Goal: Information Seeking & Learning: Compare options

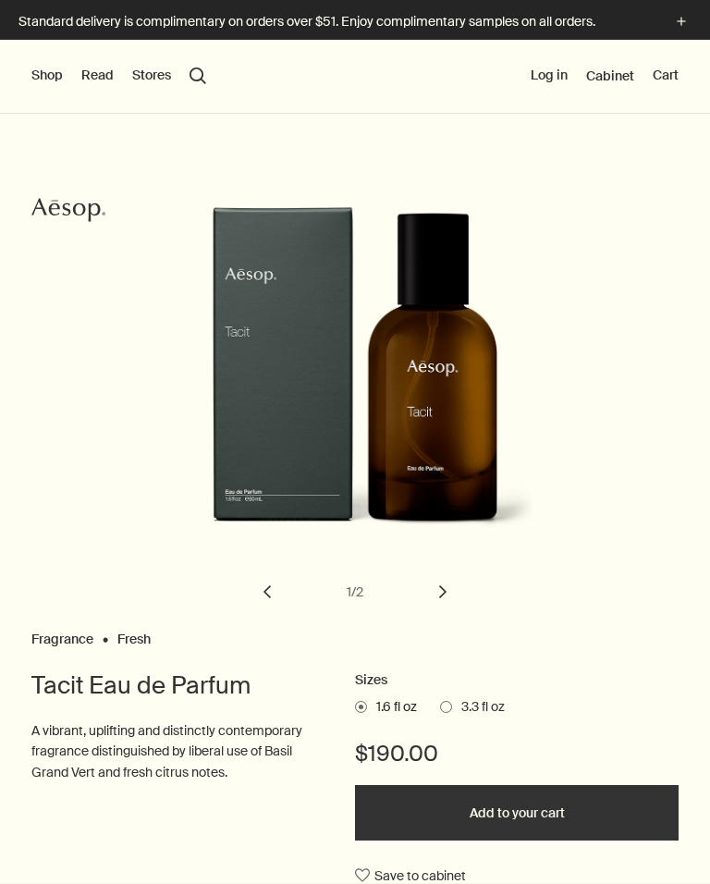
scroll to position [-80, 0]
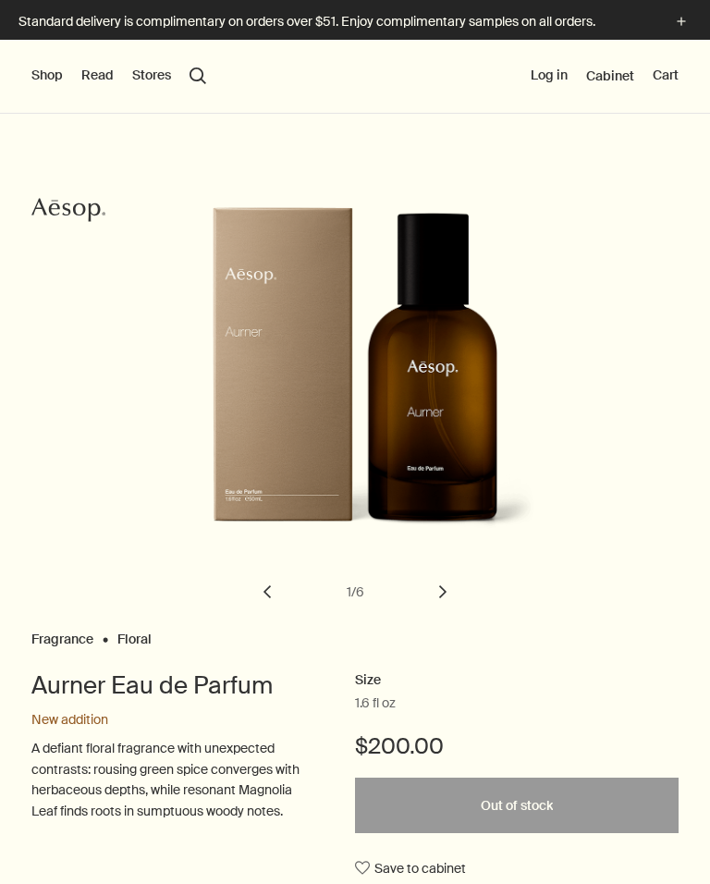
scroll to position [64, 0]
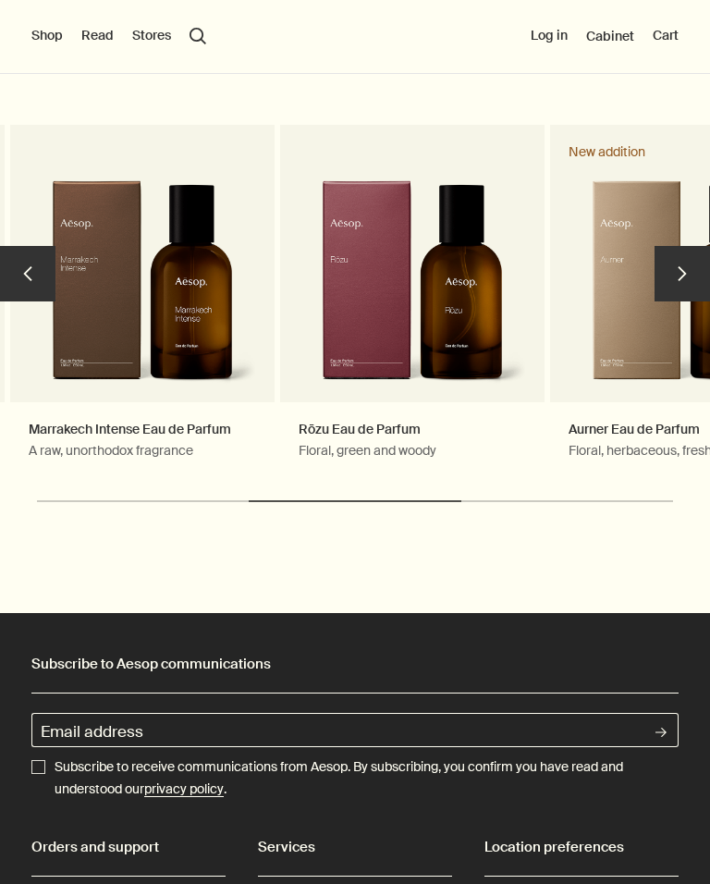
scroll to position [3307, 0]
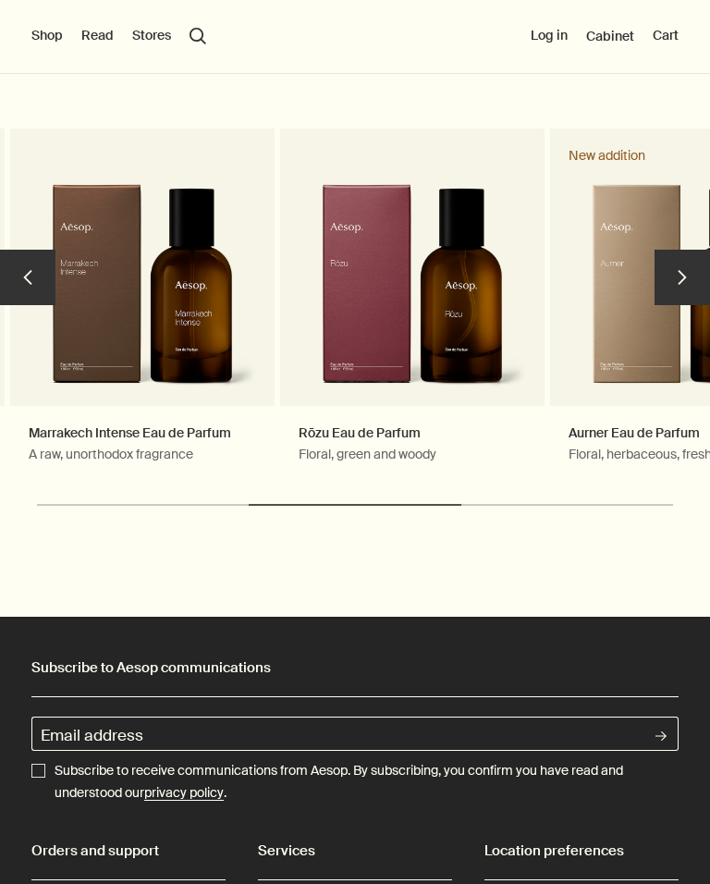
click at [666, 250] on button "chevron" at bounding box center [682, 277] width 55 height 55
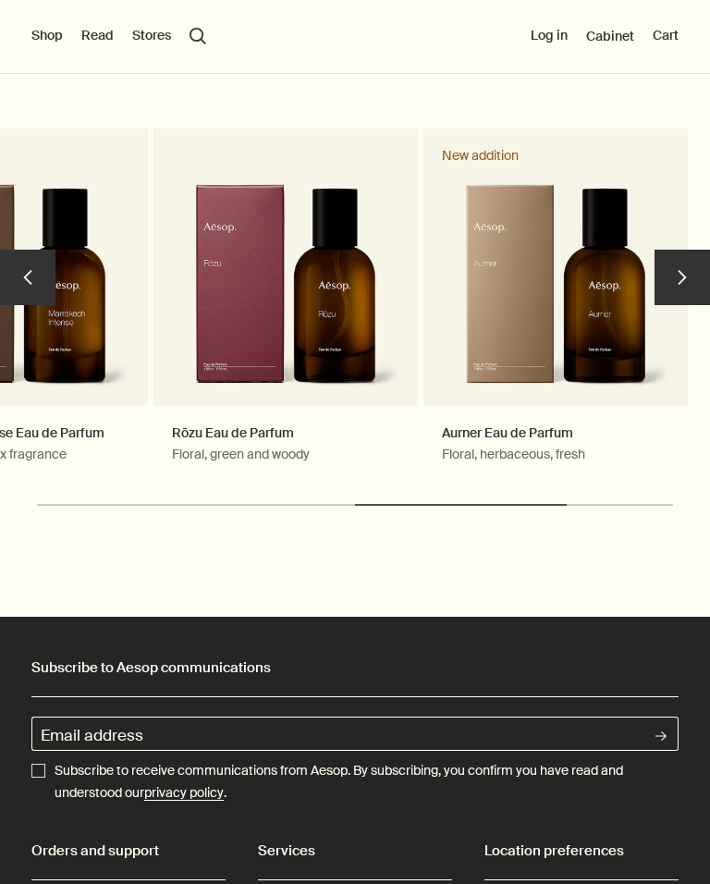
click at [689, 250] on button "chevron" at bounding box center [682, 277] width 55 height 55
click at [684, 250] on button "chevron" at bounding box center [682, 277] width 55 height 55
click at [677, 250] on button "chevron" at bounding box center [682, 277] width 55 height 55
click at [676, 250] on button "chevron" at bounding box center [682, 277] width 55 height 55
click at [672, 250] on button "chevron" at bounding box center [682, 277] width 55 height 55
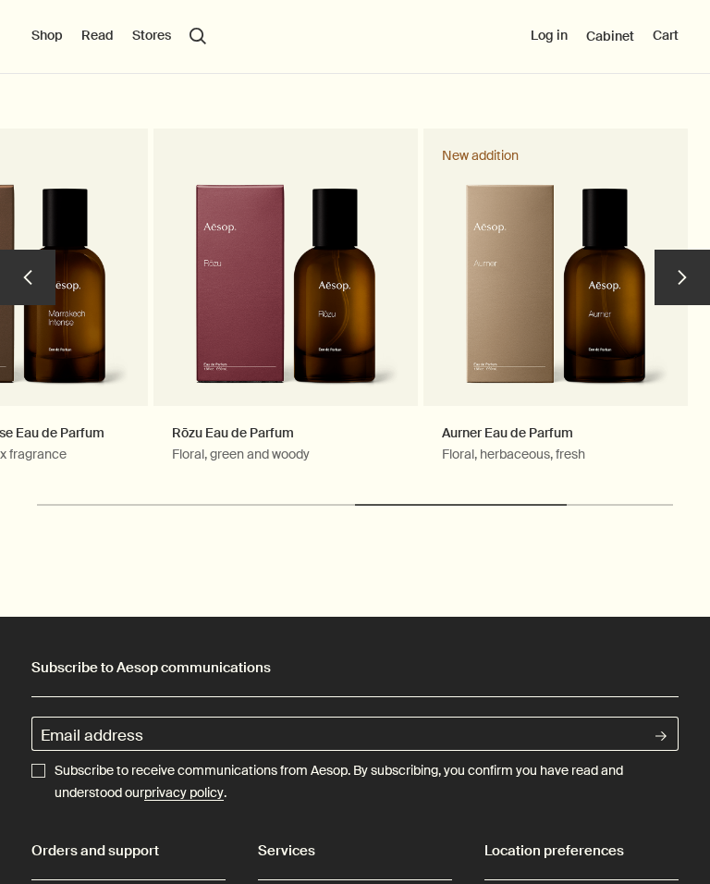
click at [672, 250] on button "chevron" at bounding box center [682, 277] width 55 height 55
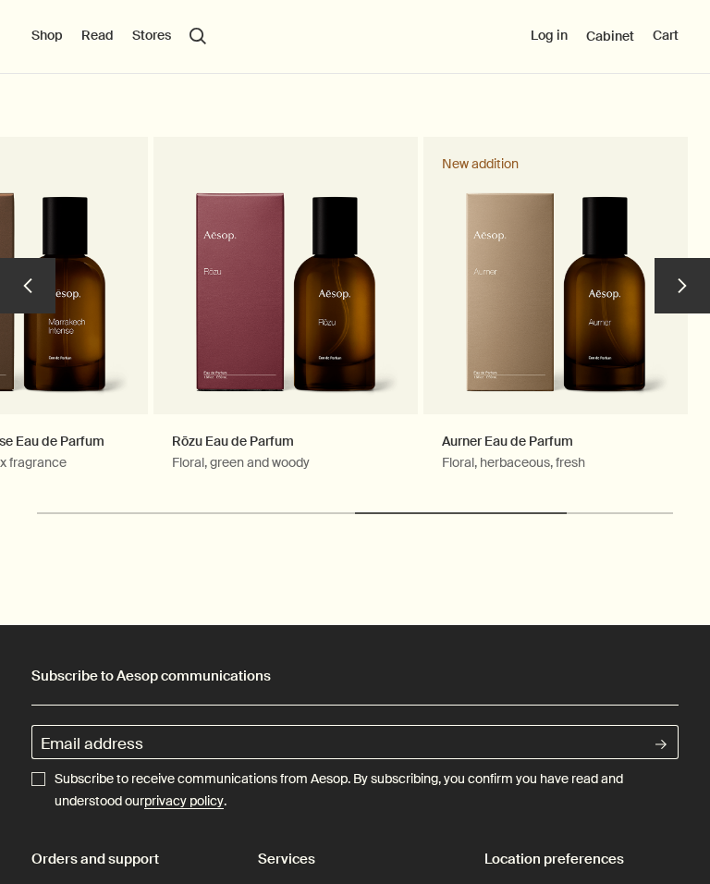
scroll to position [3298, 0]
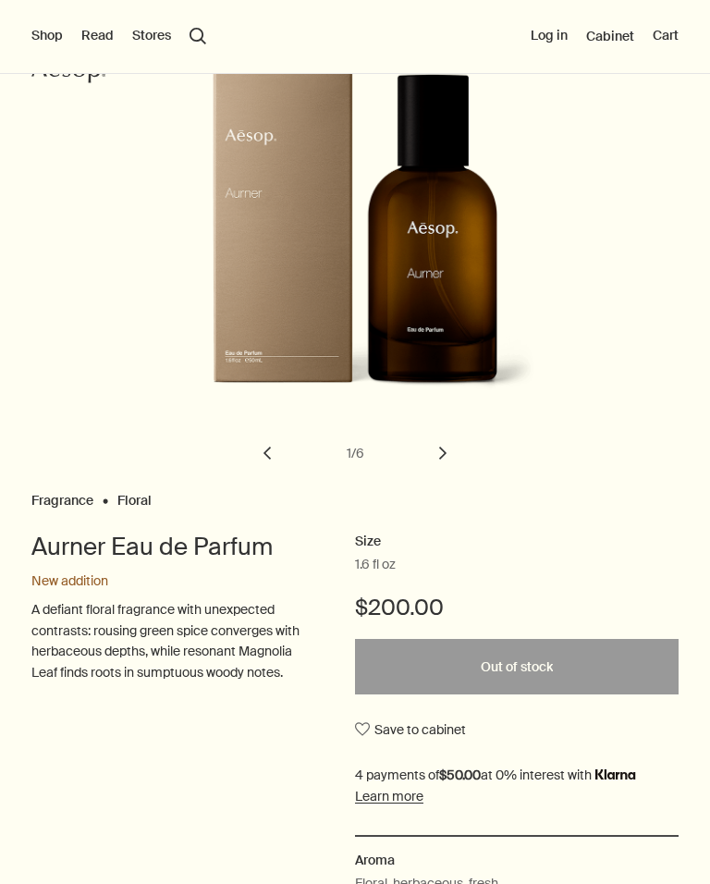
scroll to position [154, 0]
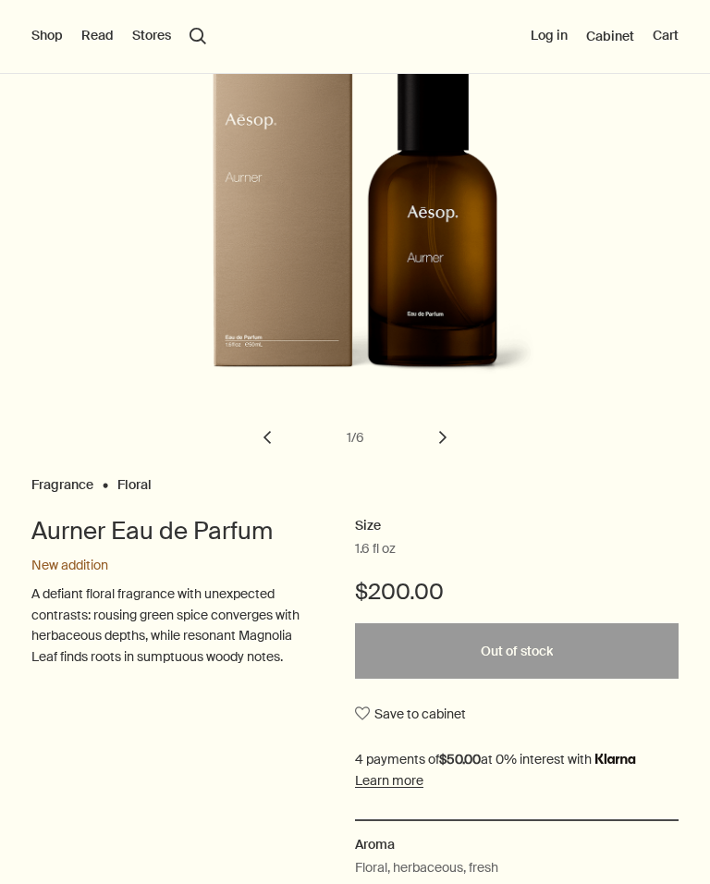
click at [437, 417] on button "chevron" at bounding box center [443, 437] width 41 height 41
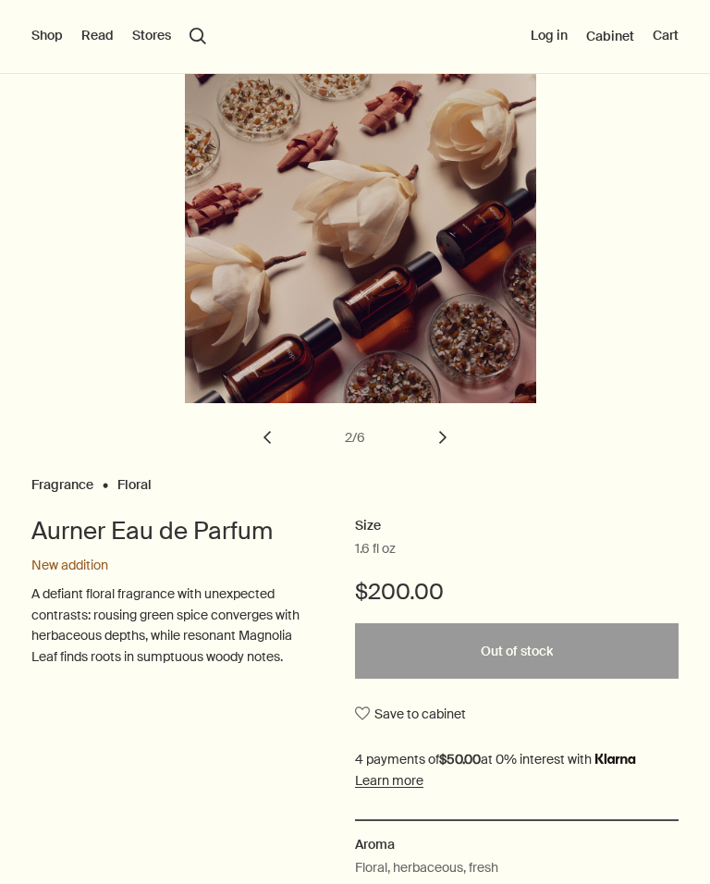
click at [443, 434] on button "chevron" at bounding box center [443, 437] width 41 height 41
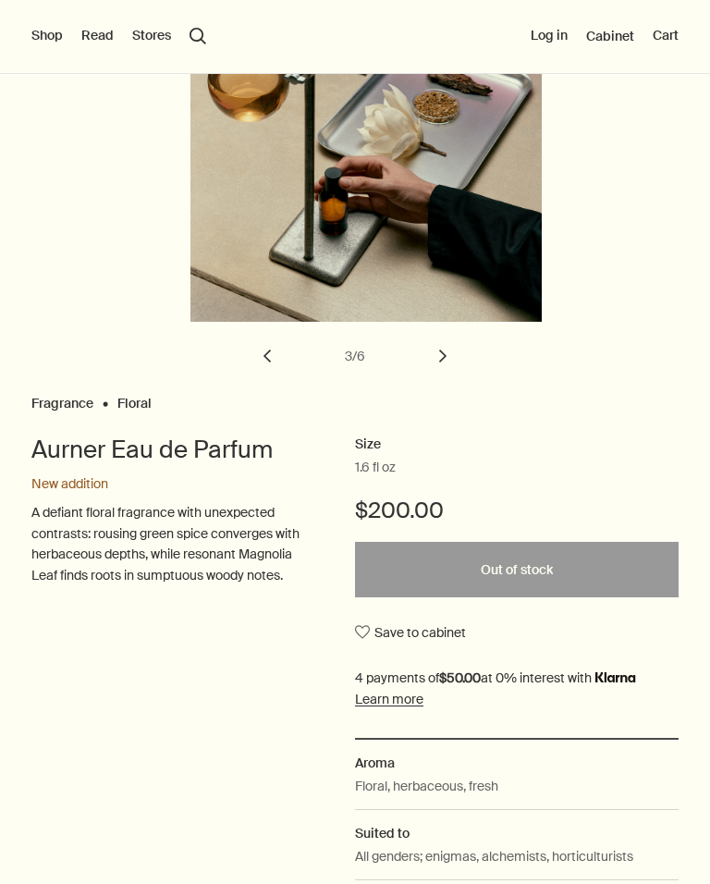
scroll to position [231, 0]
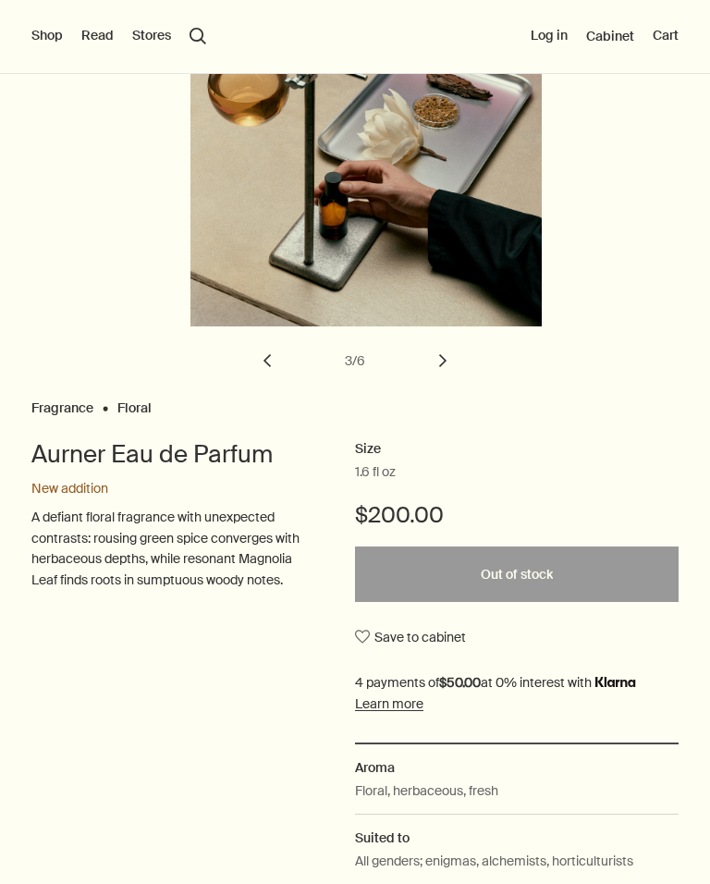
click at [443, 351] on button "chevron" at bounding box center [443, 360] width 41 height 41
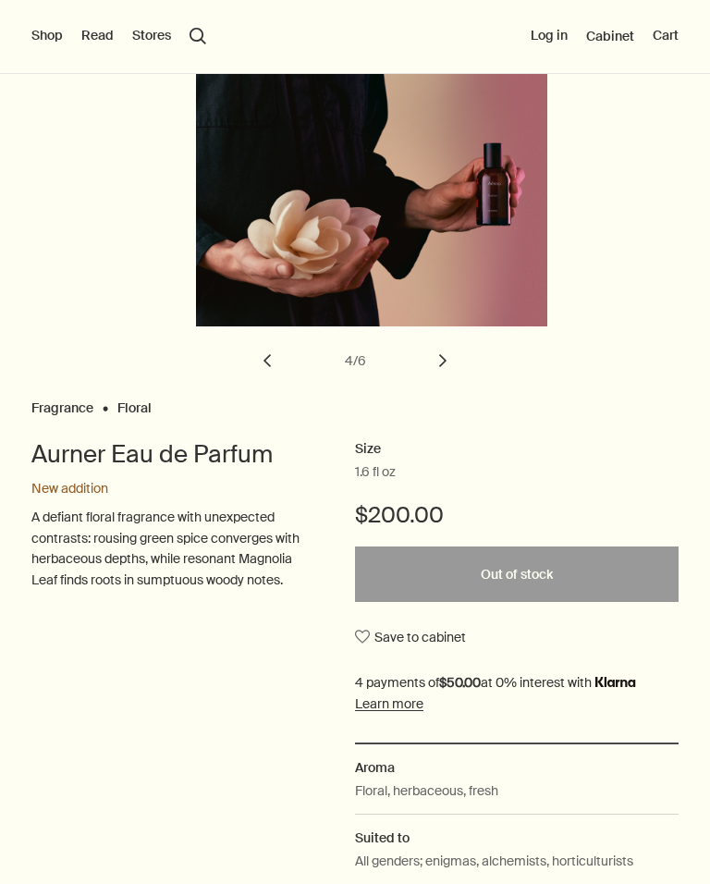
click at [456, 350] on button "chevron" at bounding box center [443, 360] width 41 height 41
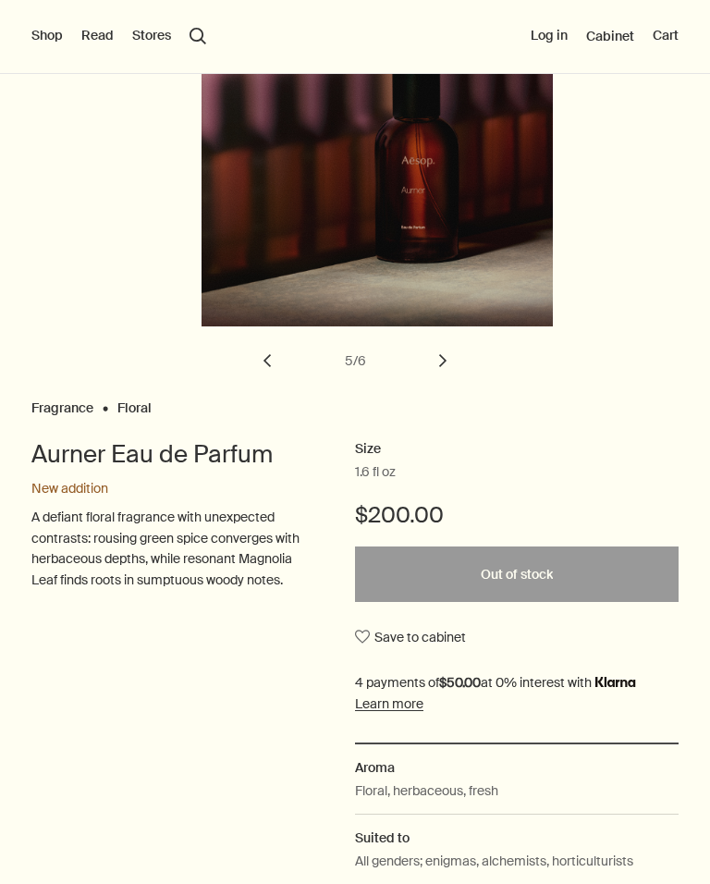
click at [460, 349] on button "chevron" at bounding box center [443, 360] width 41 height 41
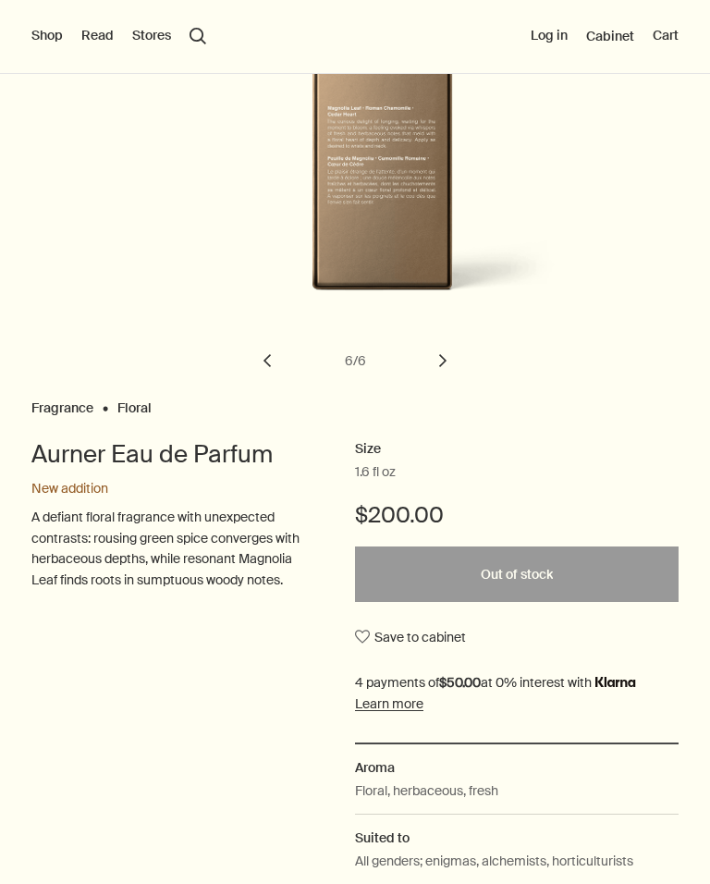
click at [272, 350] on button "chevron" at bounding box center [267, 360] width 41 height 41
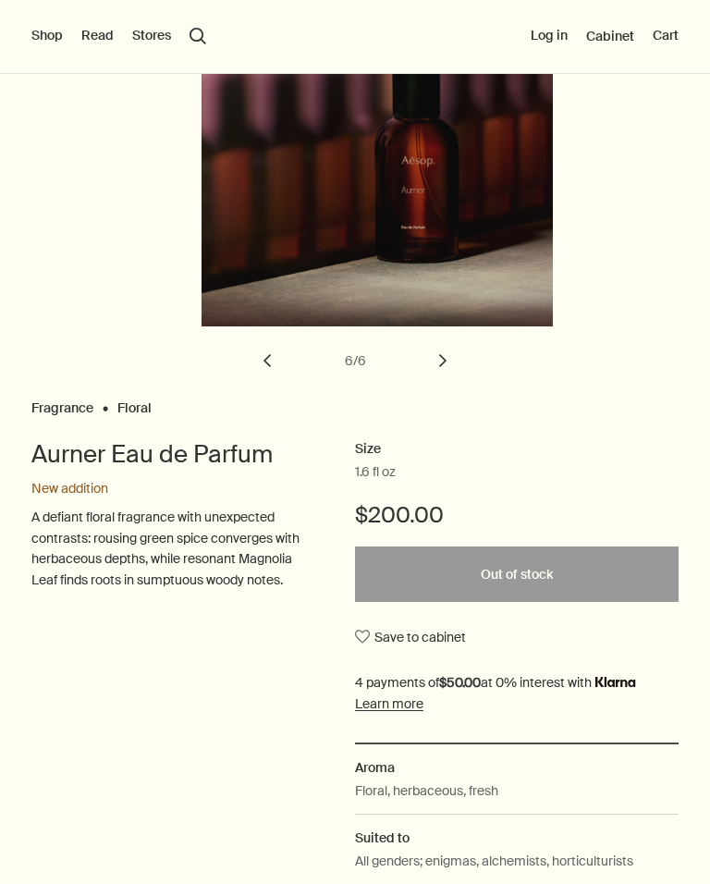
click at [269, 364] on button "chevron" at bounding box center [267, 360] width 41 height 41
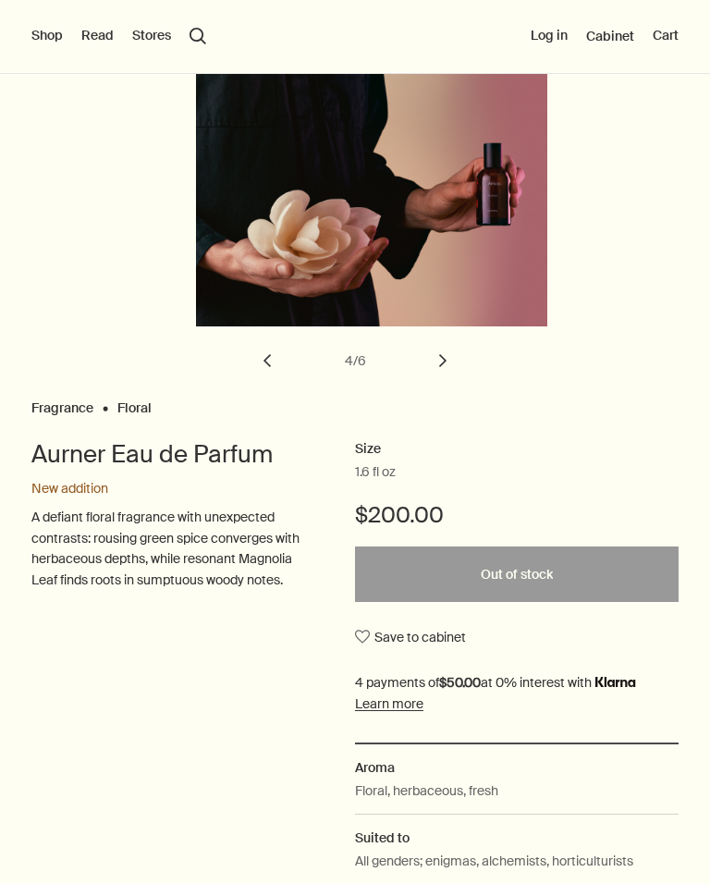
click at [258, 347] on button "chevron" at bounding box center [267, 360] width 41 height 41
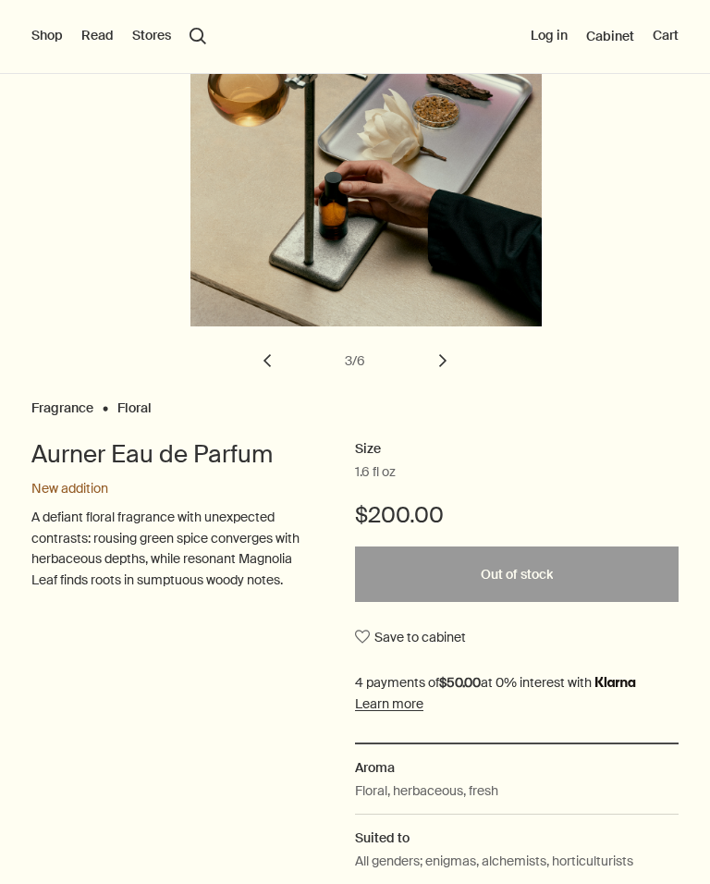
click at [270, 350] on button "chevron" at bounding box center [267, 360] width 41 height 41
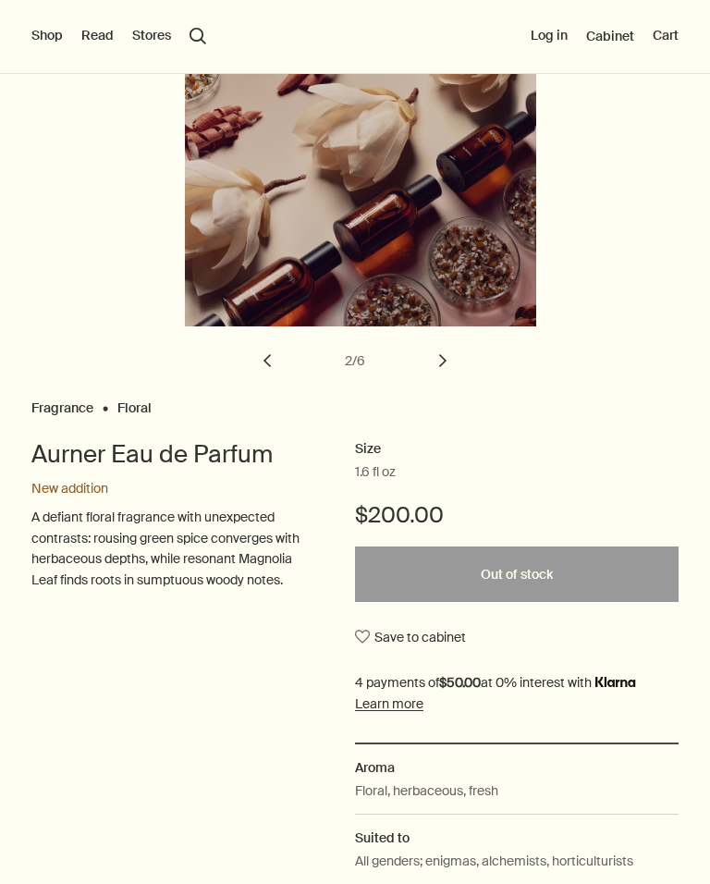
click at [268, 348] on button "chevron" at bounding box center [267, 360] width 41 height 41
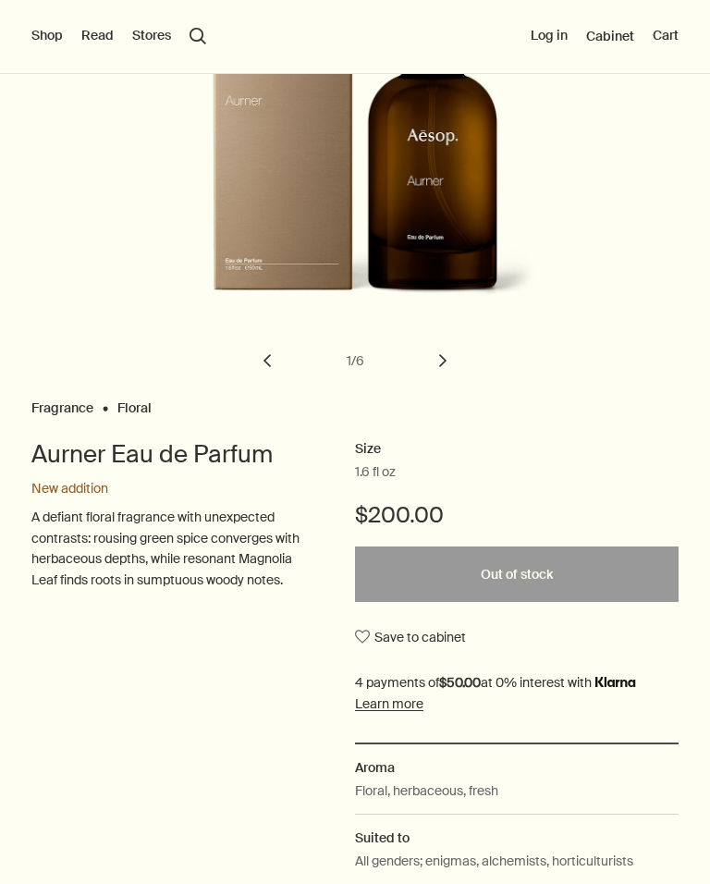
click at [451, 364] on button "chevron" at bounding box center [443, 360] width 41 height 41
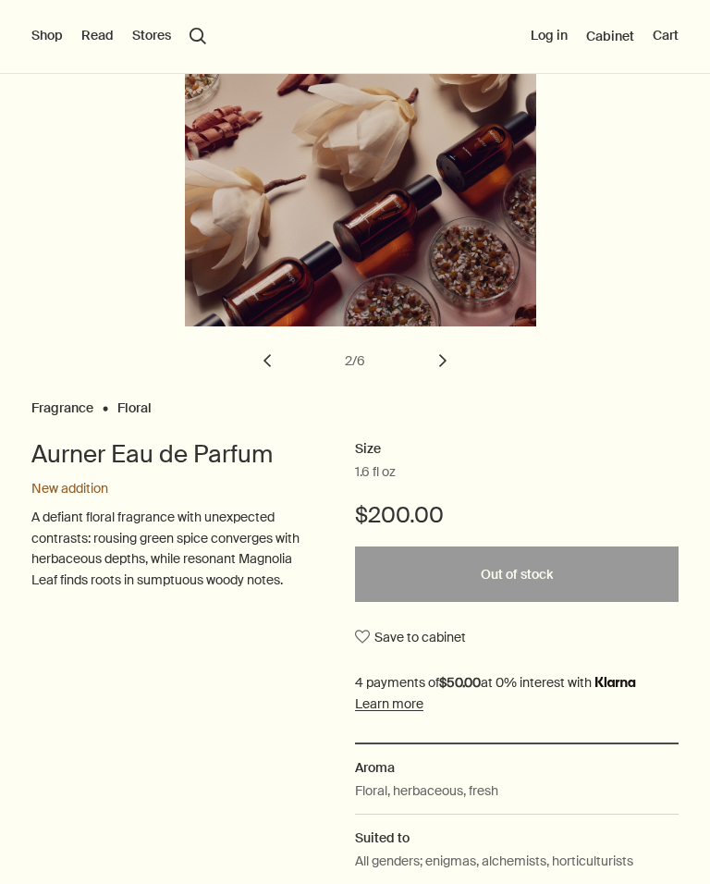
click at [250, 324] on img "Aurner Eau de Parfum" at bounding box center [383, 150] width 360 height 351
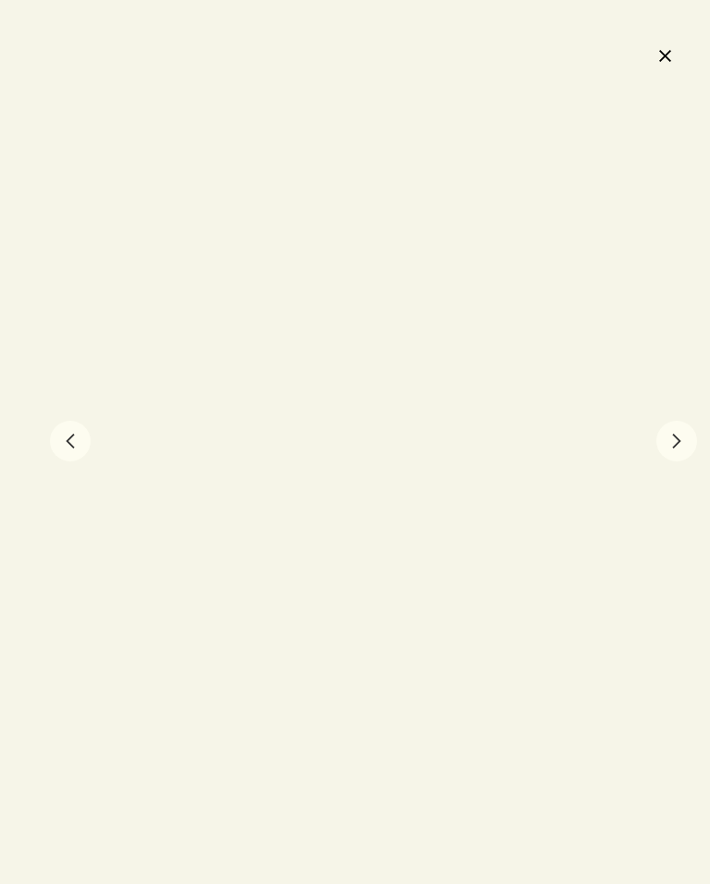
click at [113, 412] on div at bounding box center [355, 442] width 710 height 884
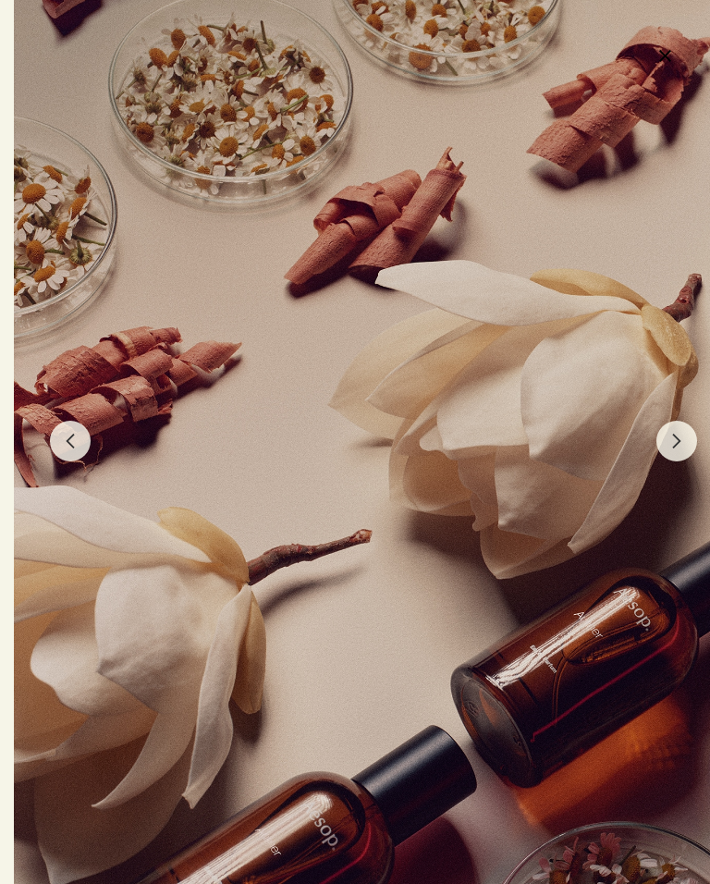
click at [61, 444] on button "chevron" at bounding box center [70, 441] width 41 height 41
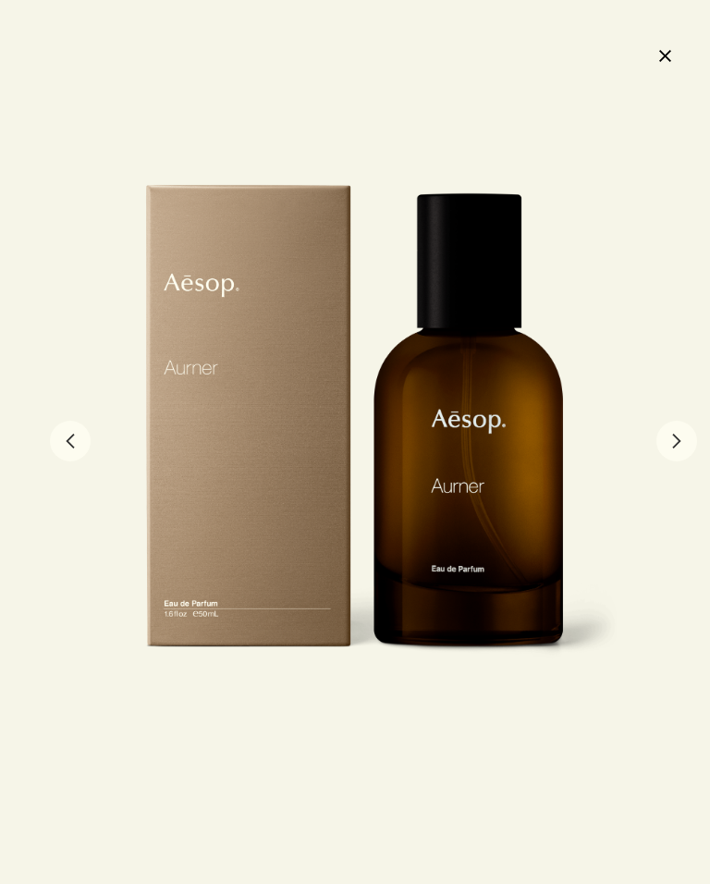
click at [68, 434] on button "chevron" at bounding box center [70, 441] width 41 height 41
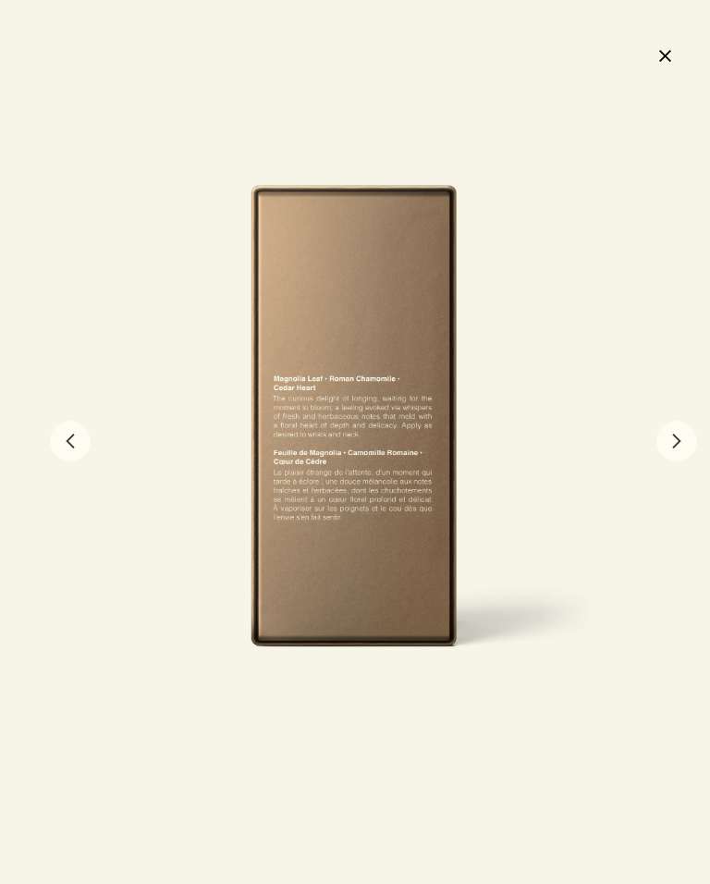
click at [85, 448] on button "chevron" at bounding box center [70, 441] width 41 height 41
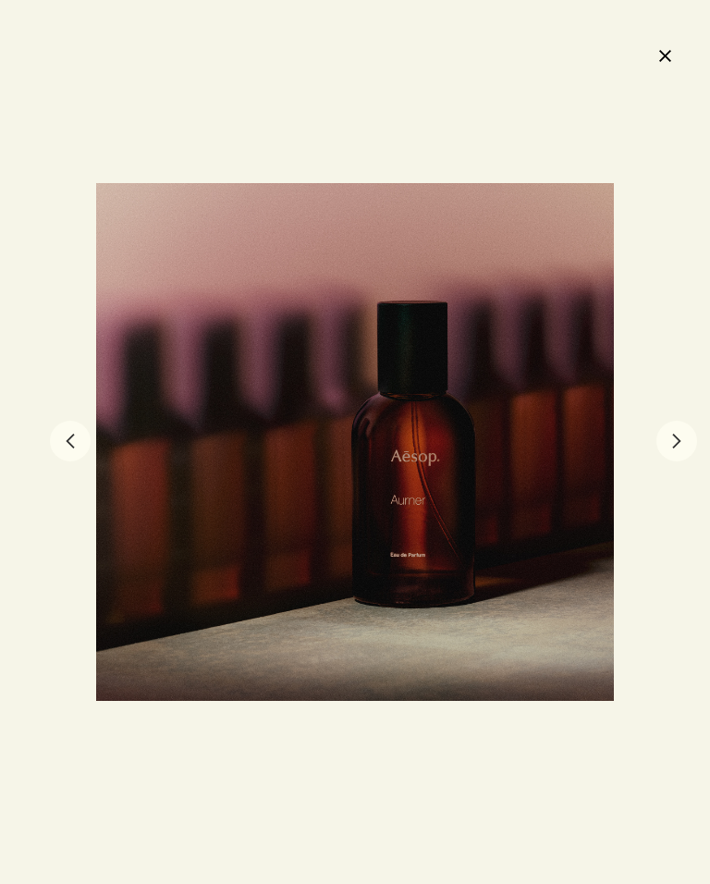
click at [74, 435] on button "chevron" at bounding box center [70, 441] width 41 height 41
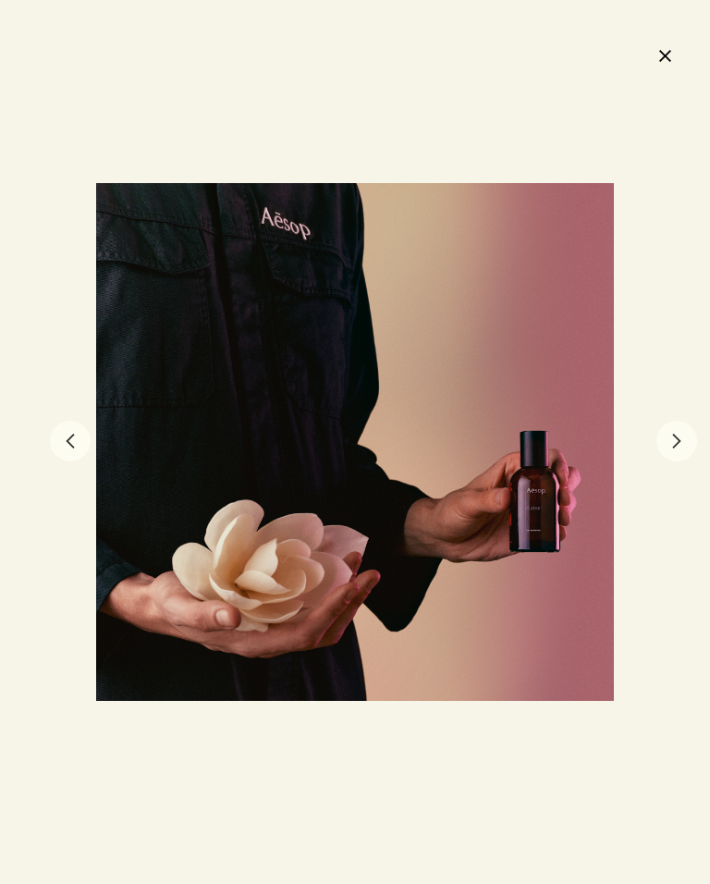
click at [80, 431] on button "chevron" at bounding box center [70, 441] width 41 height 41
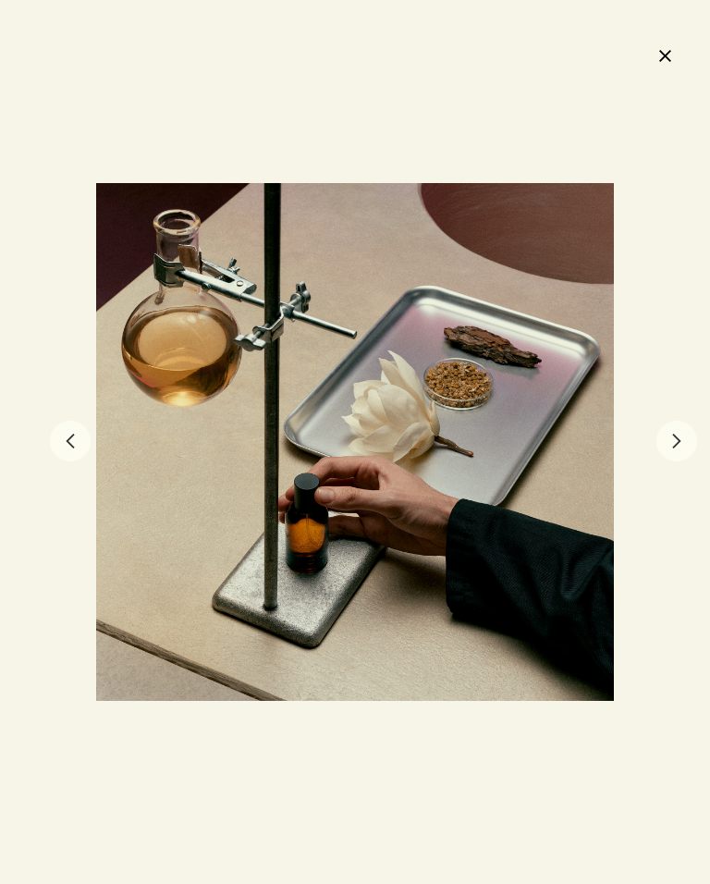
click at [65, 429] on button "chevron" at bounding box center [70, 441] width 41 height 41
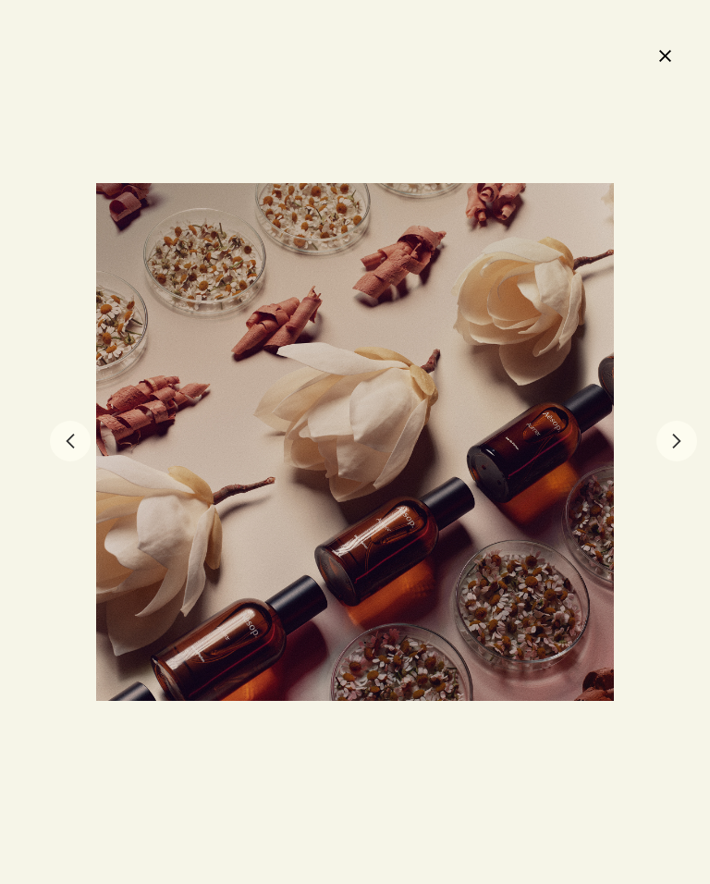
click at [670, 45] on button "close" at bounding box center [665, 55] width 22 height 31
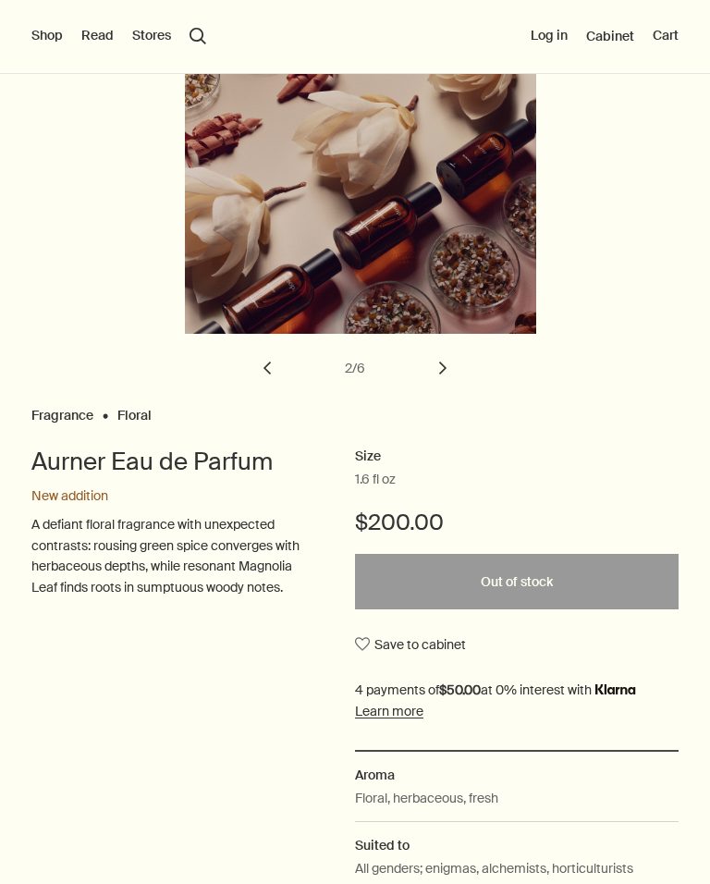
scroll to position [227, 0]
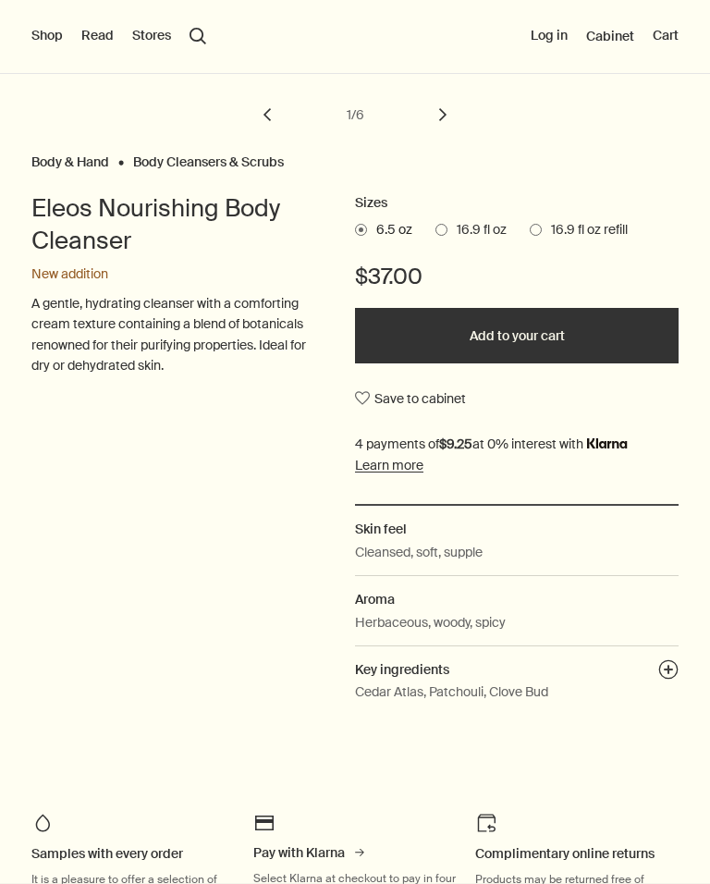
scroll to position [479, 0]
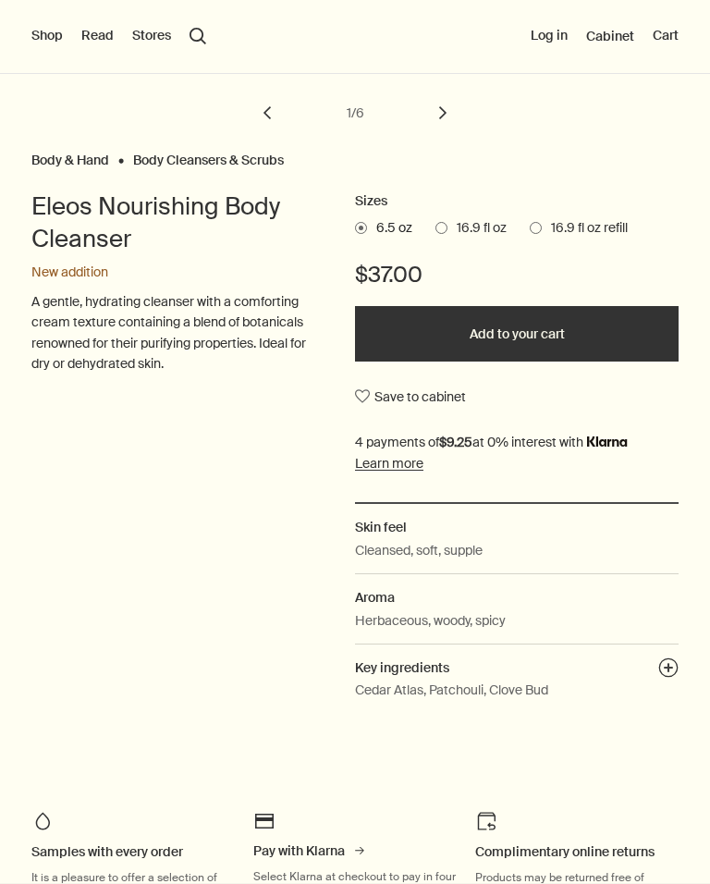
click at [448, 230] on span "16.9 fl oz" at bounding box center [477, 228] width 59 height 18
click at [436, 230] on input "16.9 fl oz" at bounding box center [436, 225] width 0 height 12
click at [535, 230] on span at bounding box center [536, 228] width 12 height 12
click at [530, 230] on input "16.9 fl oz refill" at bounding box center [530, 225] width 0 height 12
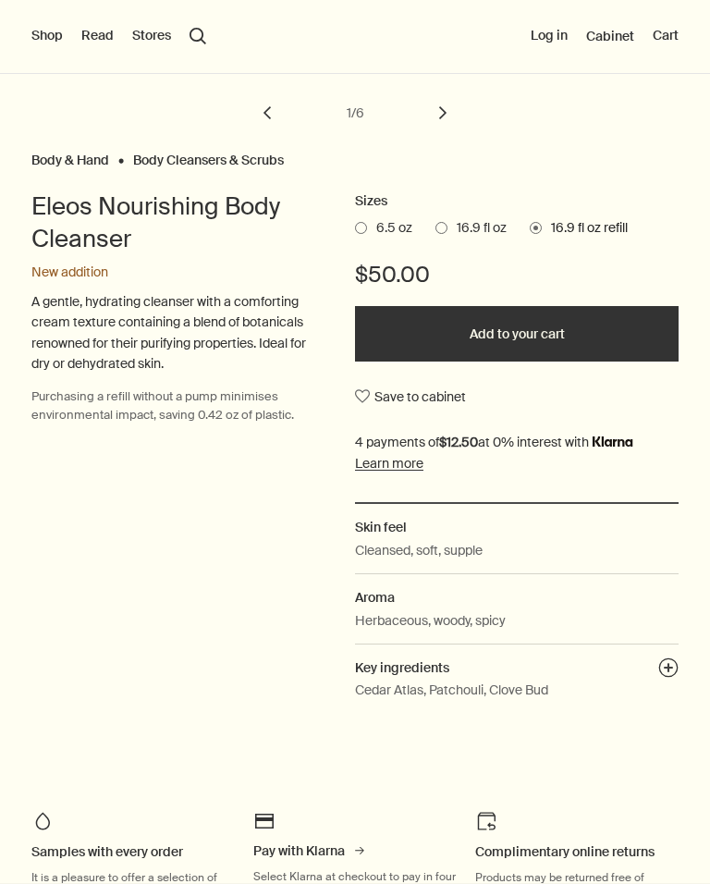
click at [538, 231] on span at bounding box center [536, 228] width 12 height 12
click at [530, 231] on input "16.9 fl oz refill" at bounding box center [530, 225] width 0 height 12
click at [449, 227] on span "16.9 fl oz" at bounding box center [477, 228] width 59 height 18
click at [436, 227] on input "16.9 fl oz" at bounding box center [436, 225] width 0 height 12
click at [547, 227] on span "16.9 fl oz refill" at bounding box center [585, 228] width 86 height 18
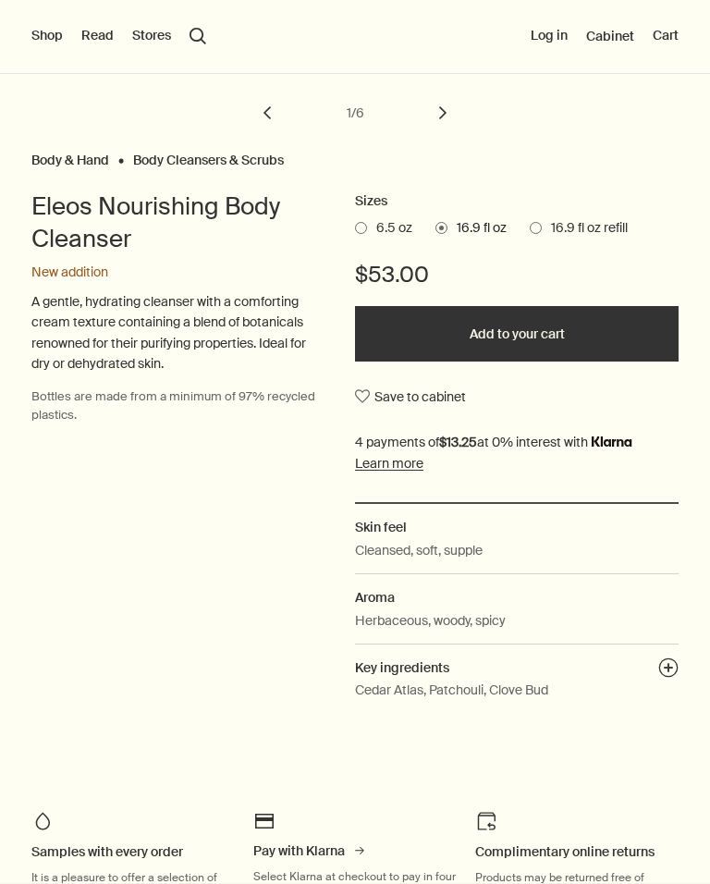
click at [530, 227] on input "16.9 fl oz refill" at bounding box center [530, 225] width 0 height 12
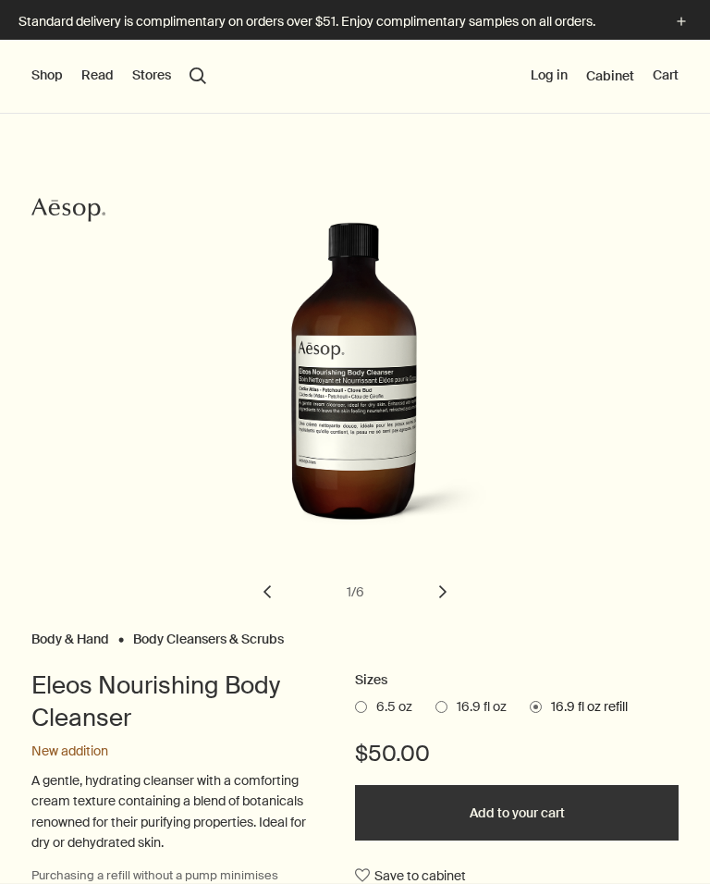
scroll to position [0, 0]
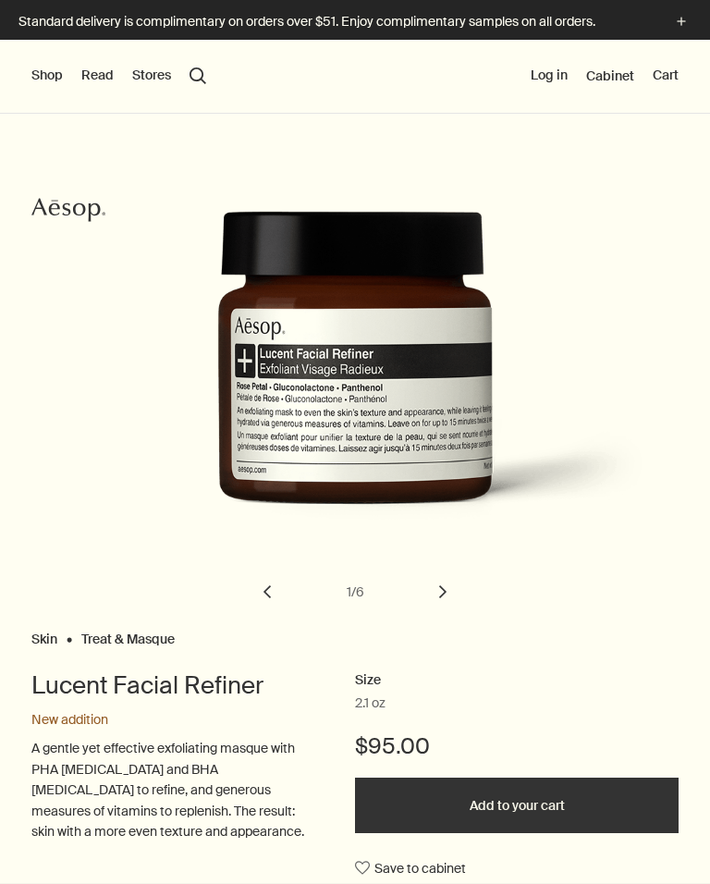
click at [36, 0] on div "Standard delivery is complimentary on orders over $51. Enjoy complimentary samp…" at bounding box center [355, 20] width 710 height 40
click at [35, 14] on p "Standard delivery is complimentary on orders over $51. Enjoy complimentary samp…" at bounding box center [335, 21] width 634 height 19
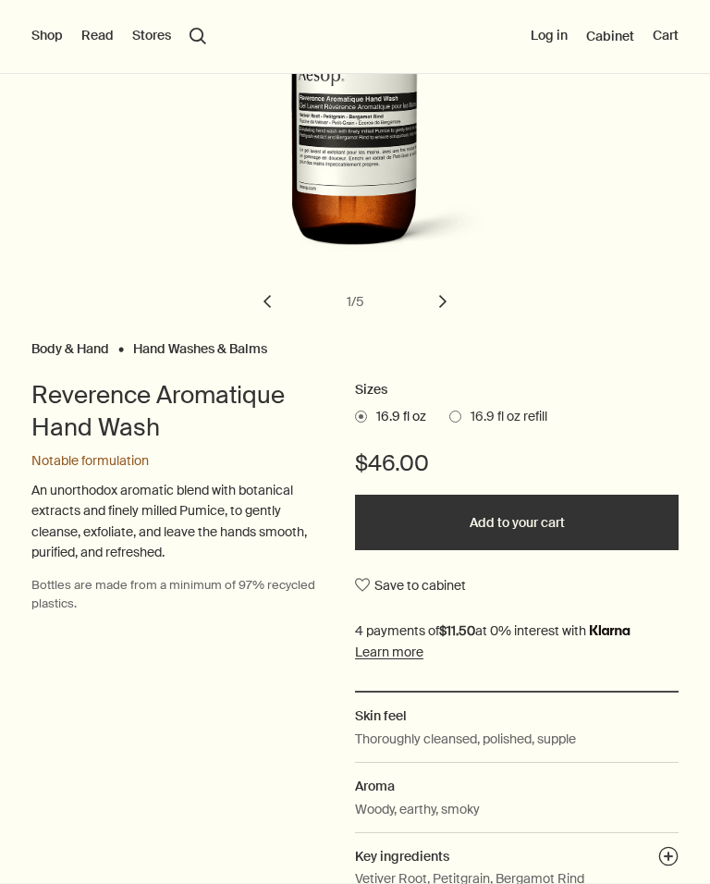
scroll to position [329, 0]
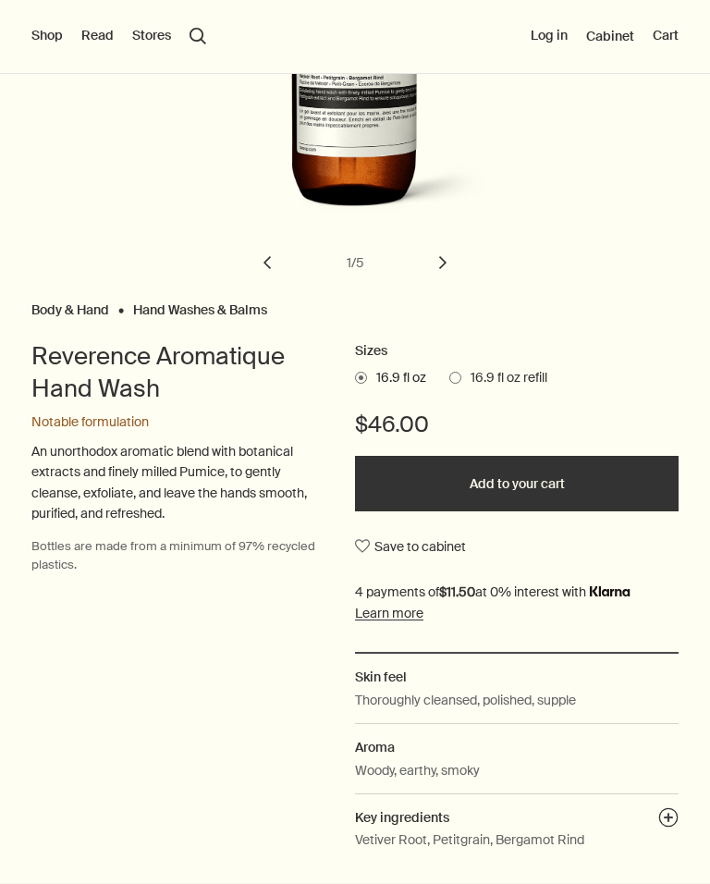
click at [457, 383] on label "16.9 fl oz refill" at bounding box center [498, 378] width 98 height 18
click at [449, 381] on input "16.9 fl oz refill" at bounding box center [449, 375] width 0 height 12
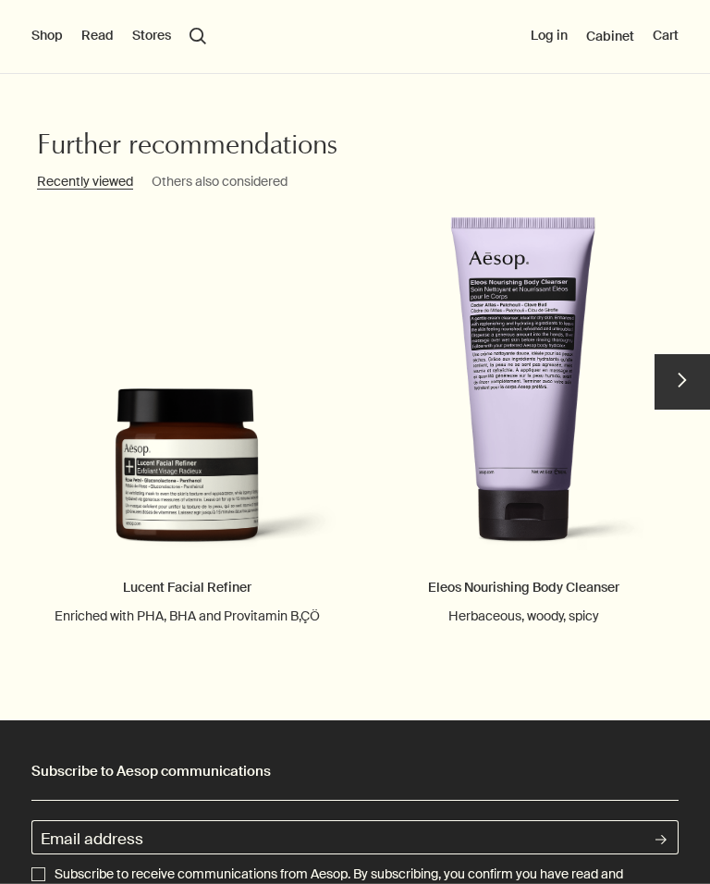
scroll to position [2572, 0]
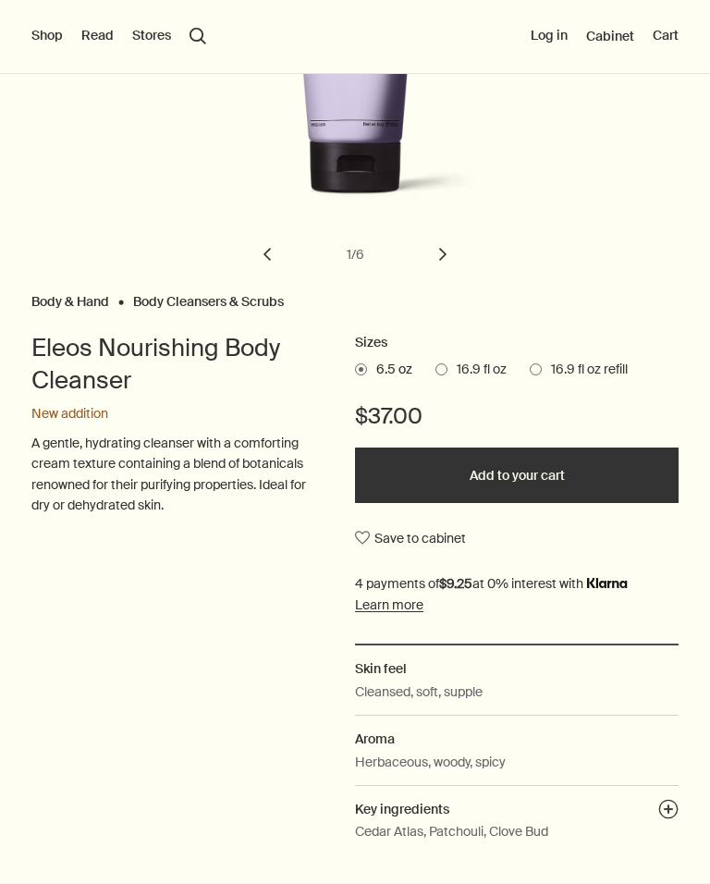
scroll to position [338, 0]
click at [539, 371] on span at bounding box center [536, 369] width 12 height 12
click at [530, 371] on input "16.9 fl oz refill" at bounding box center [530, 366] width 0 height 12
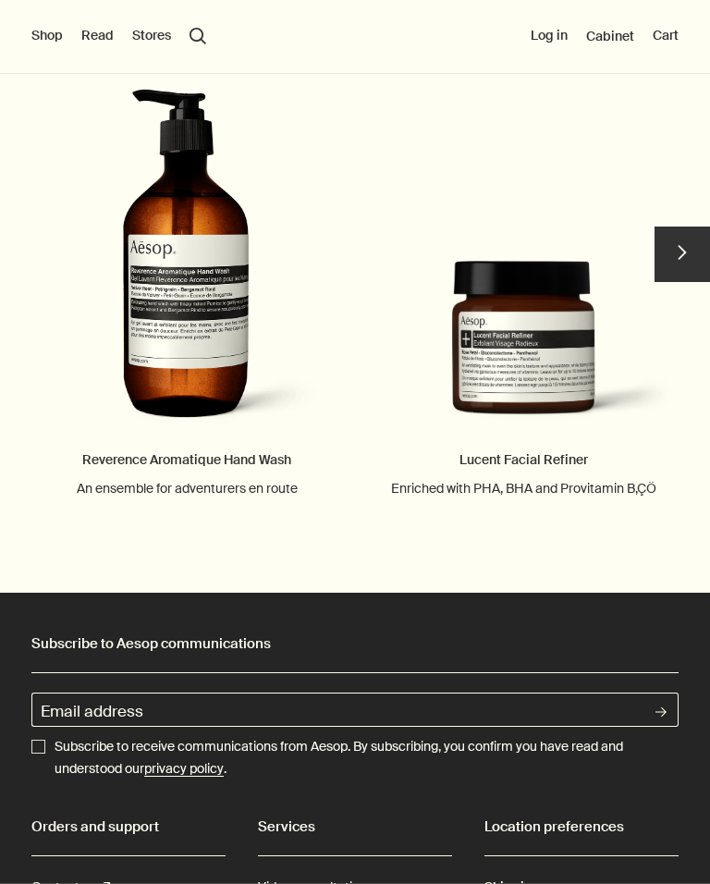
scroll to position [3042, 0]
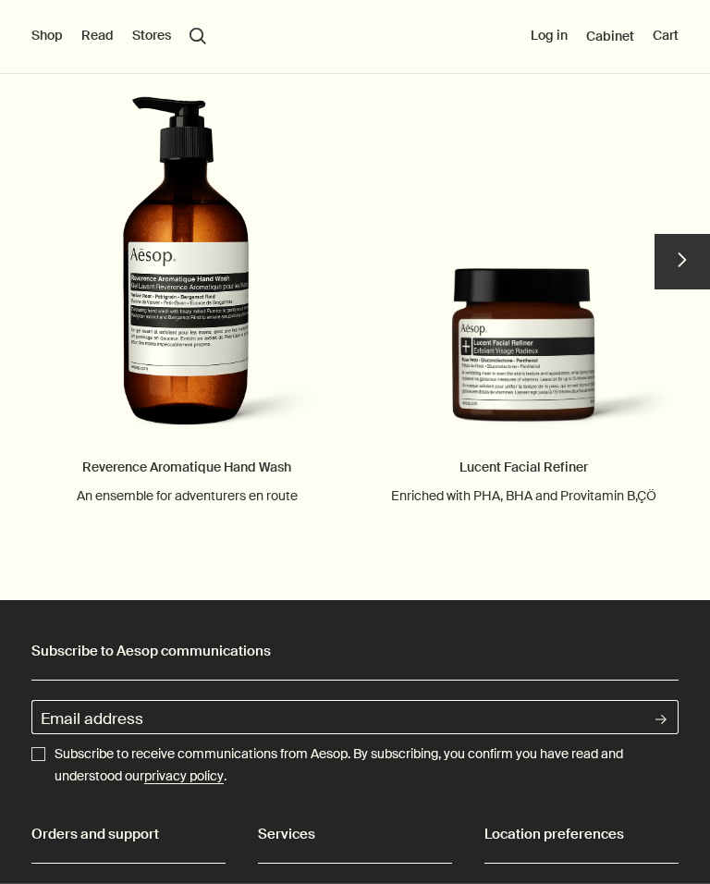
click at [658, 251] on button "chevron" at bounding box center [682, 261] width 55 height 55
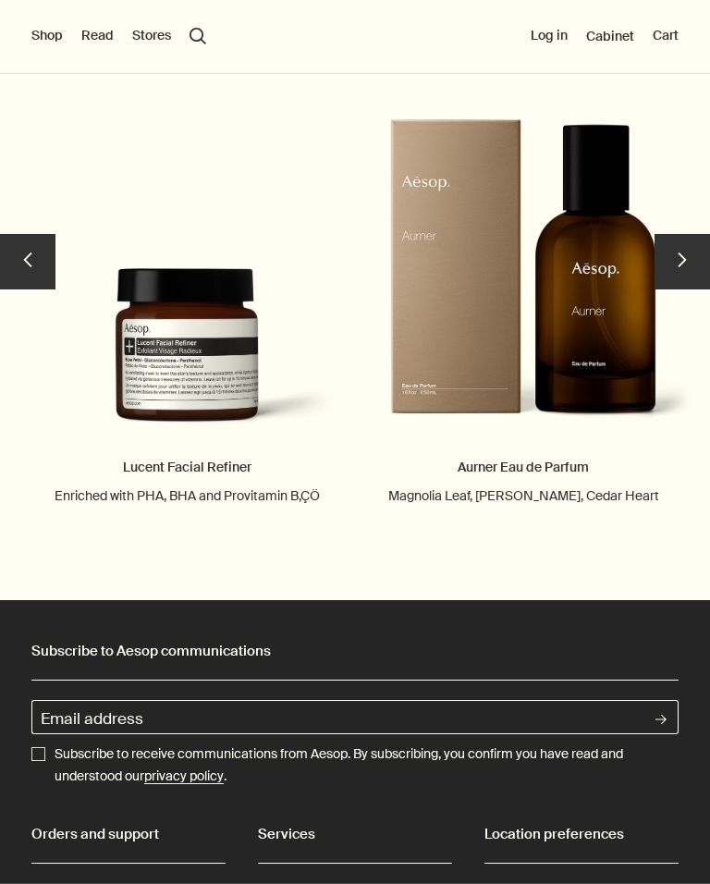
click at [678, 248] on button "chevron" at bounding box center [682, 261] width 55 height 55
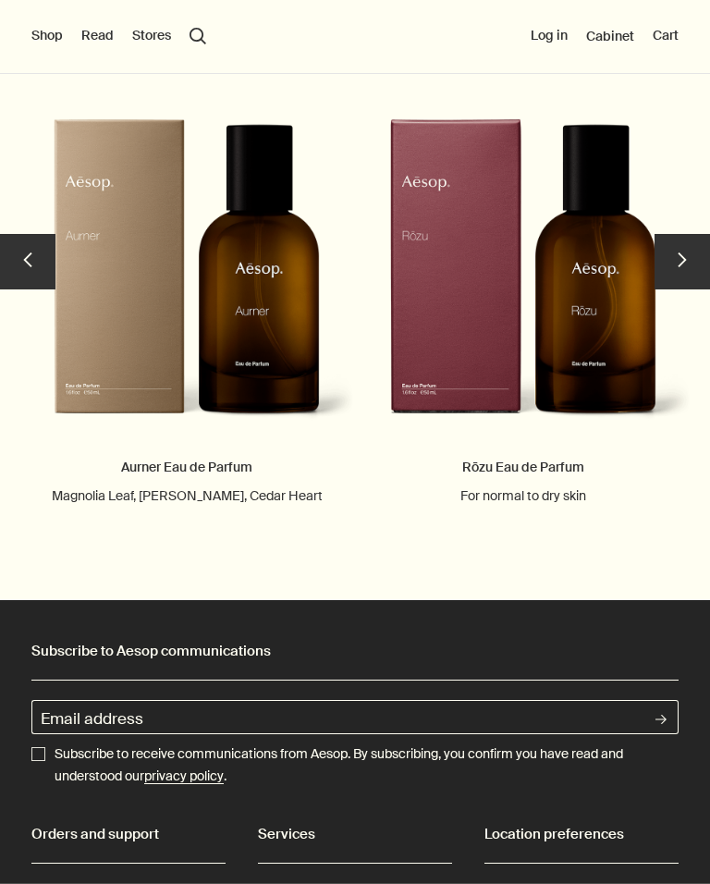
click at [684, 234] on button "chevron" at bounding box center [682, 261] width 55 height 55
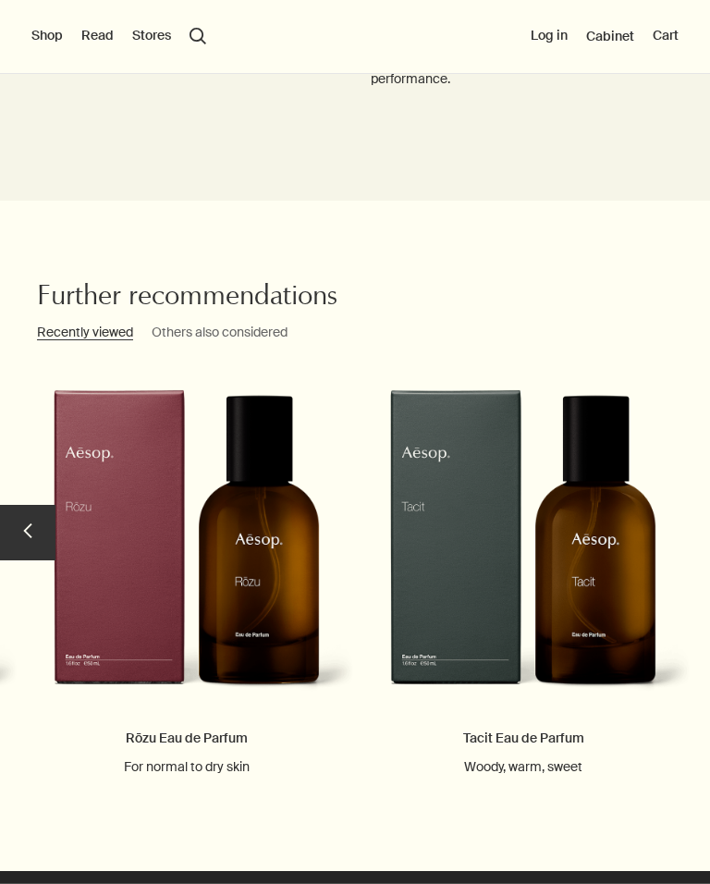
scroll to position [2769, 0]
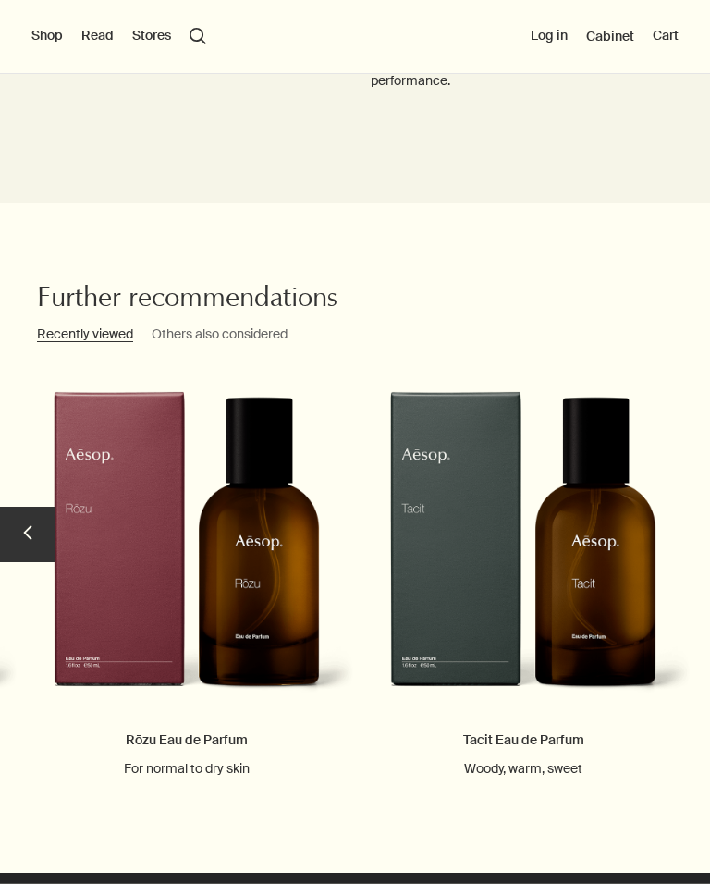
click at [34, 507] on button "chevron" at bounding box center [27, 534] width 55 height 55
